Goal: Submit feedback/report problem: Submit feedback/report problem

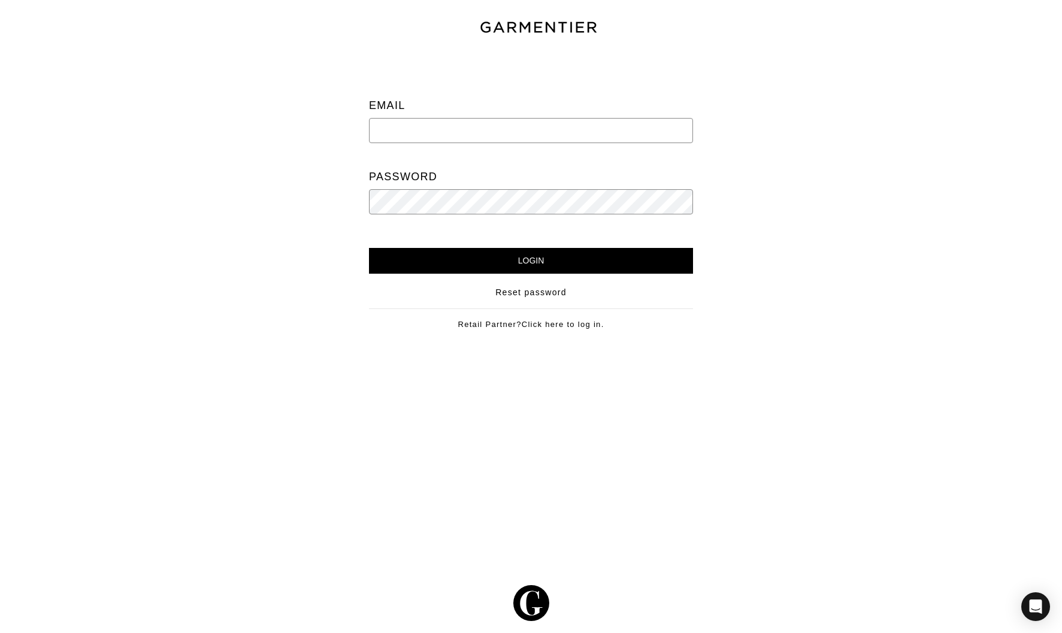
type input "[EMAIL_ADDRESS][DOMAIN_NAME]"
click at [542, 262] on input "Login" at bounding box center [531, 261] width 324 height 26
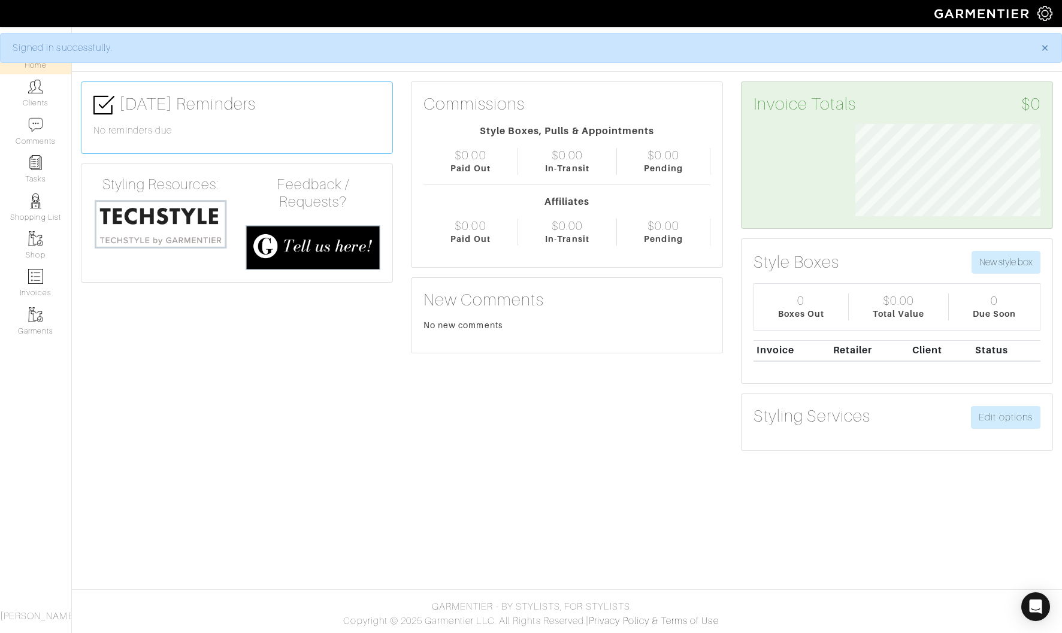
scroll to position [92, 204]
click at [1036, 607] on icon "Open Intercom Messenger" at bounding box center [1035, 607] width 14 height 16
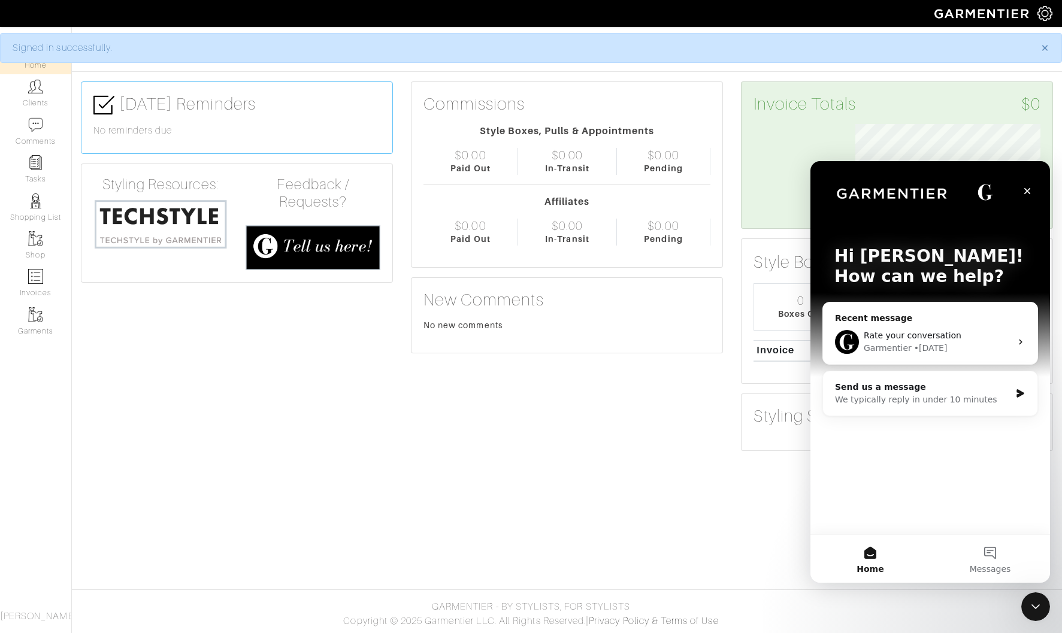
scroll to position [0, 0]
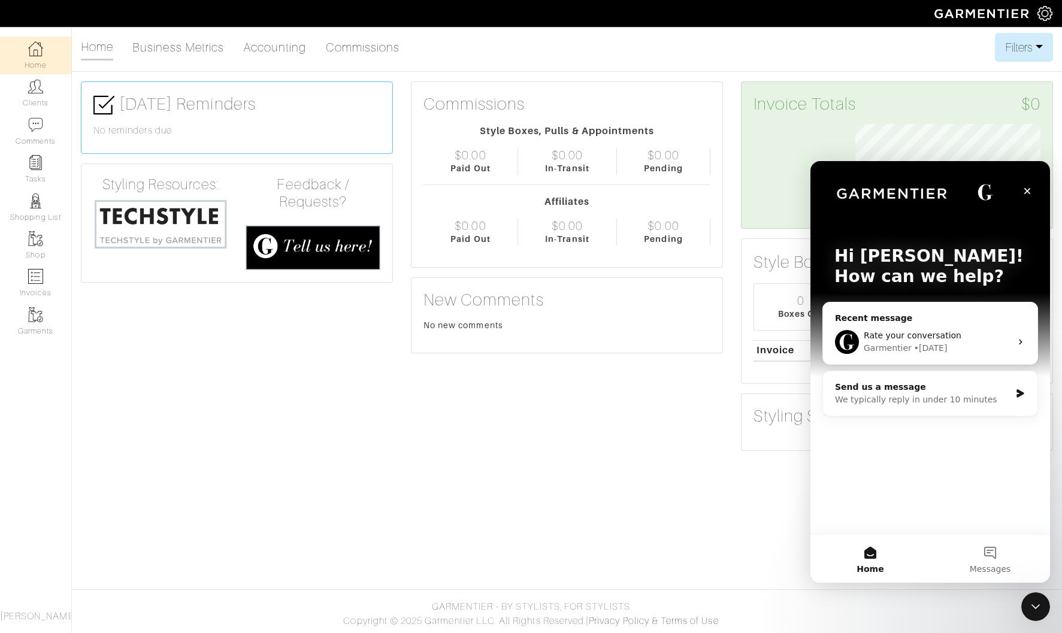
click at [944, 394] on div "We typically reply in under 10 minutes" at bounding box center [922, 399] width 175 height 13
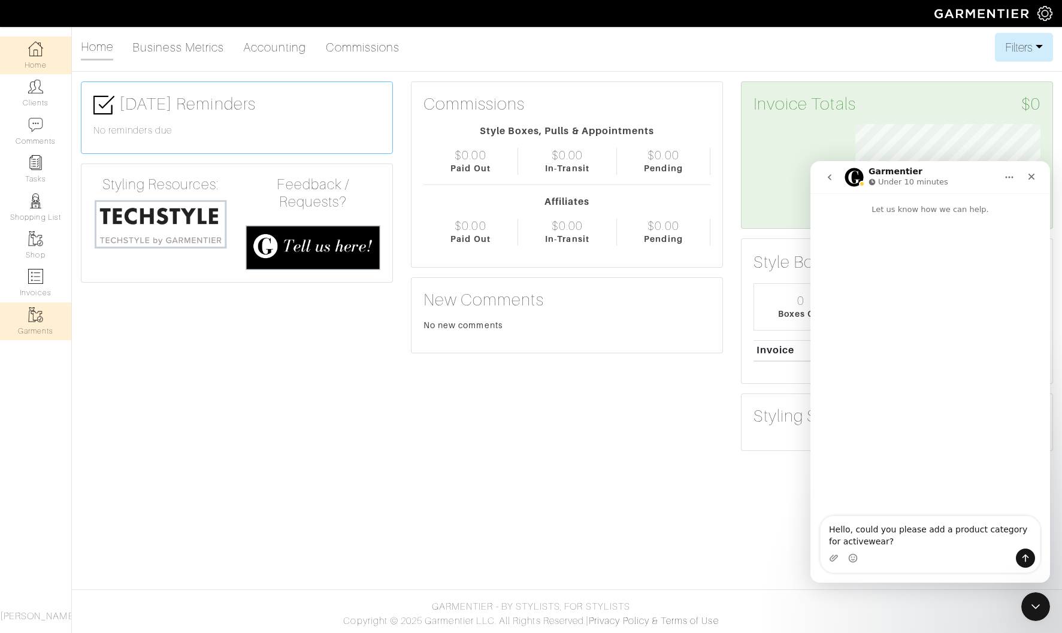
type textarea "Hello, could you please add a product category for activewear?"
click at [1025, 557] on icon "Send a message…" at bounding box center [1025, 558] width 7 height 8
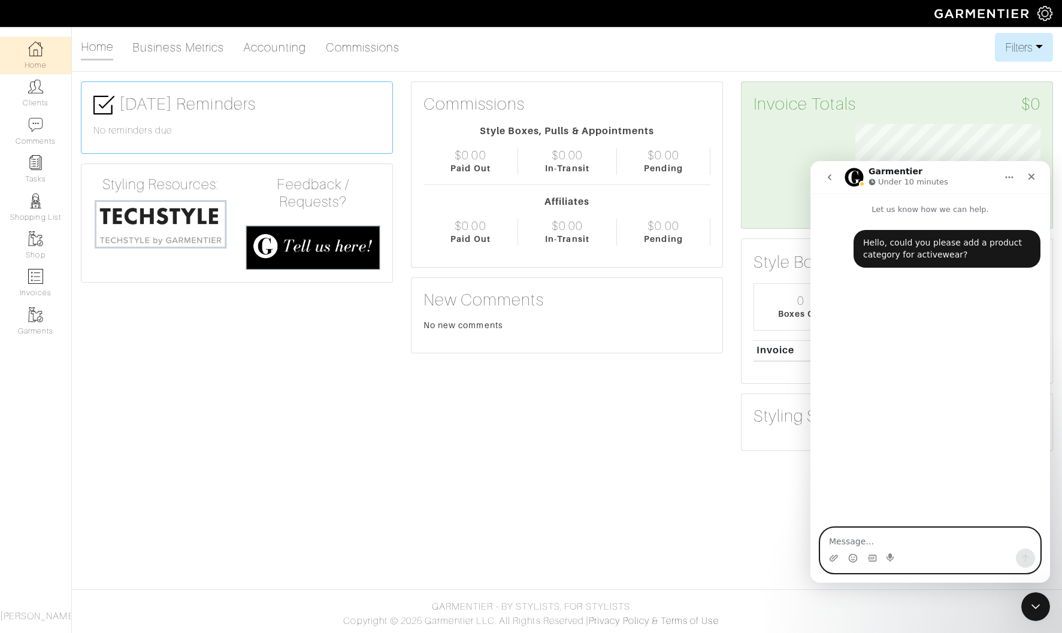
click at [933, 541] on textarea "Message…" at bounding box center [929, 538] width 219 height 20
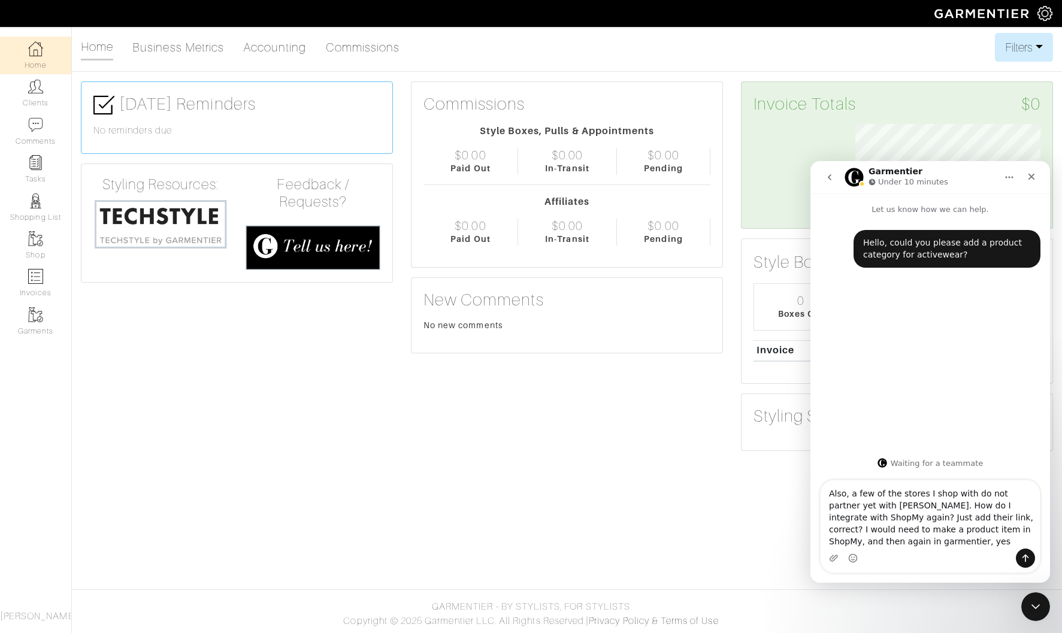
type textarea "Also, a few of the stores I shop with do not partner yet with [PERSON_NAME]. Ho…"
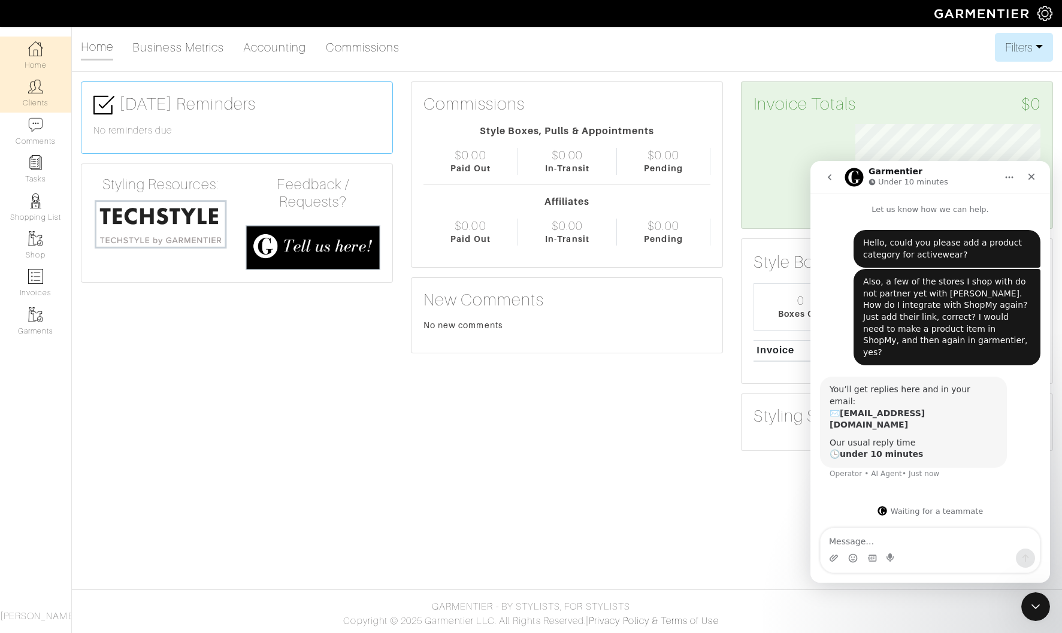
click at [45, 90] on link "Clients" at bounding box center [35, 93] width 71 height 38
